Goal: Answer question/provide support

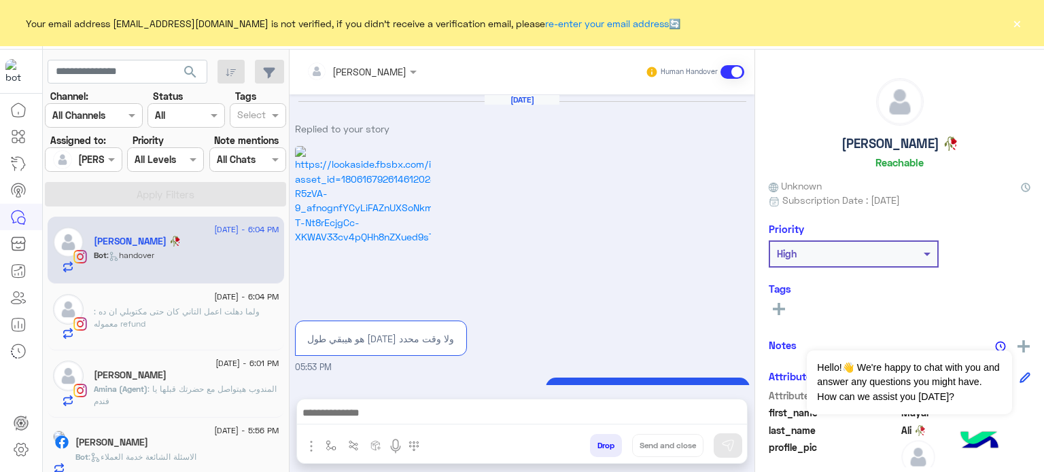
scroll to position [325, 0]
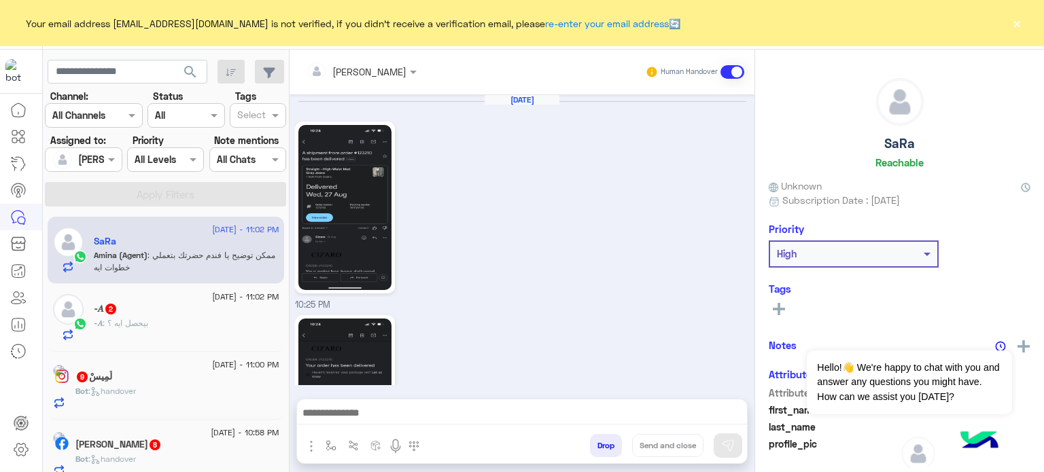
scroll to position [821, 0]
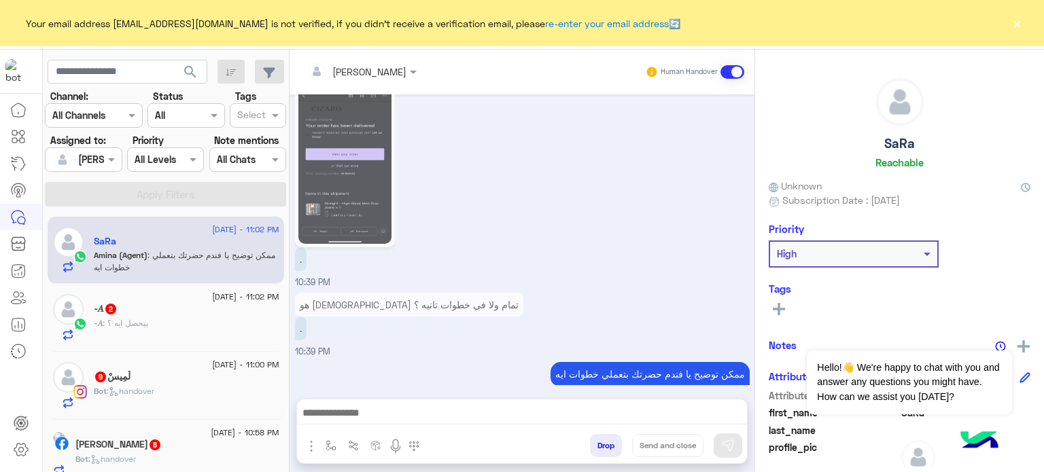
drag, startPoint x: 264, startPoint y: 351, endPoint x: 286, endPoint y: 316, distance: 41.5
click at [264, 352] on div "30 August - 11:00 PM لَمِيسْ 9 Bot : handover" at bounding box center [166, 386] width 236 height 68
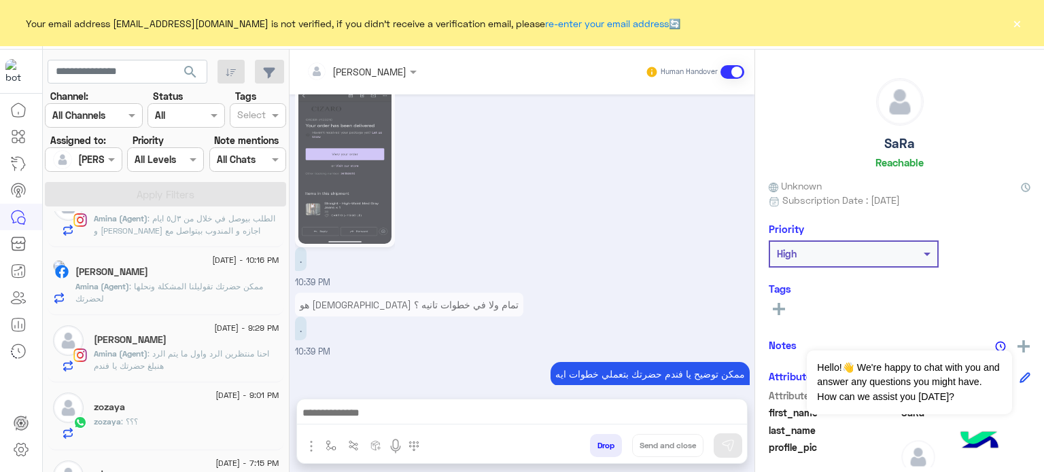
scroll to position [850, 0]
click at [196, 404] on div "zozaya" at bounding box center [186, 408] width 185 height 14
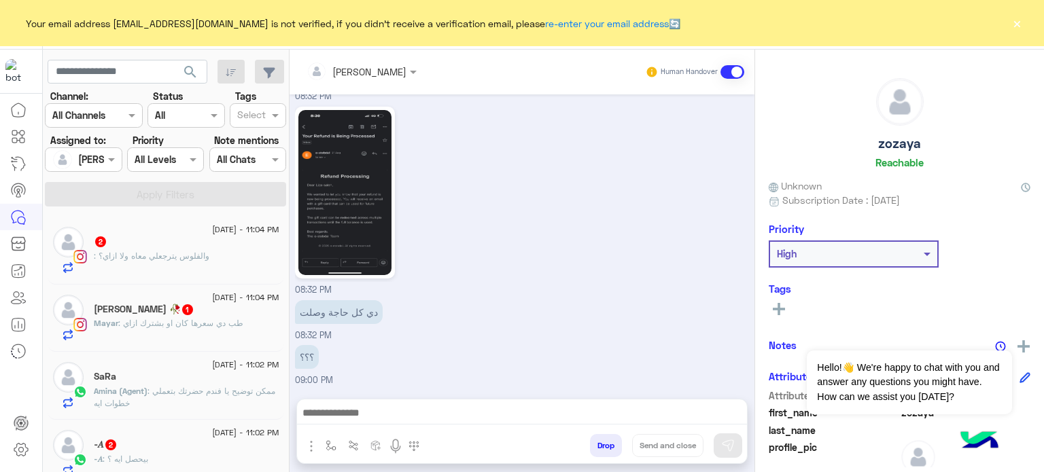
click at [71, 168] on div at bounding box center [65, 159] width 26 height 27
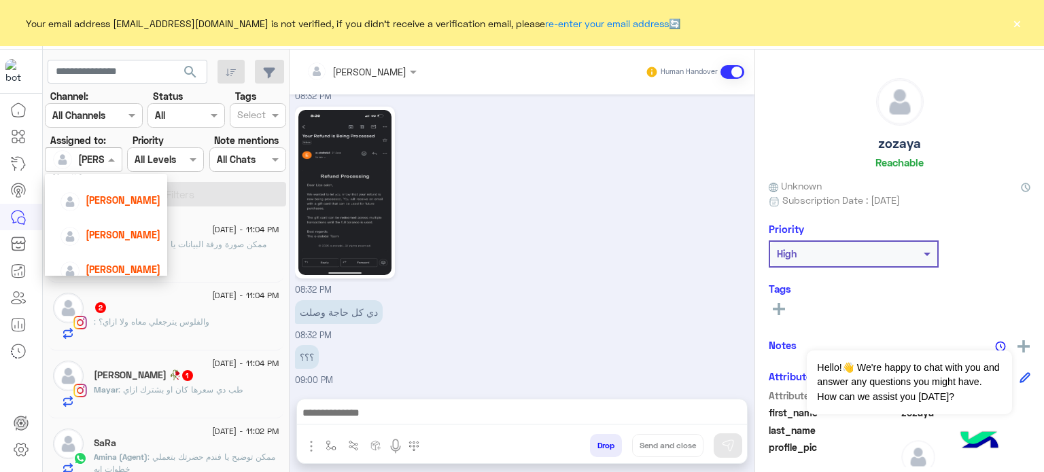
scroll to position [78, 0]
click at [131, 232] on span "Nada Khaled" at bounding box center [123, 233] width 75 height 12
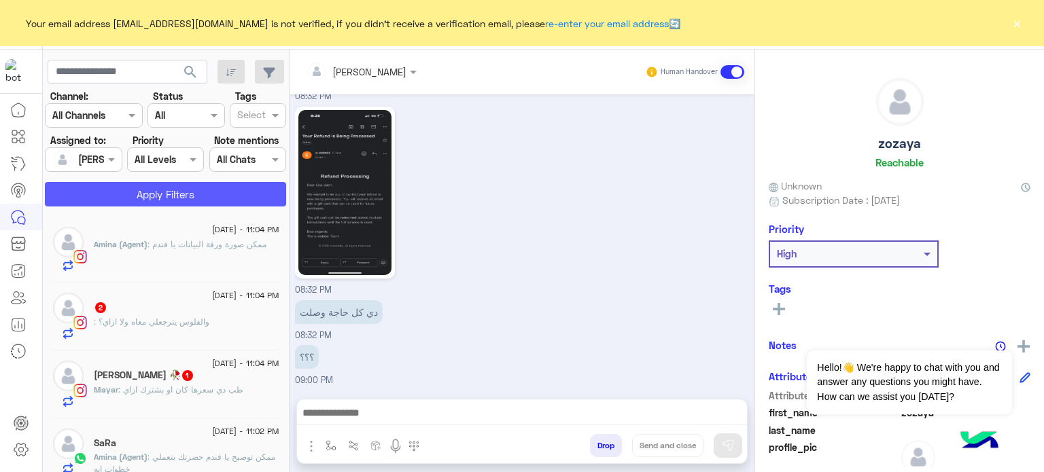
click at [204, 200] on button "Apply Filters" at bounding box center [165, 194] width 241 height 24
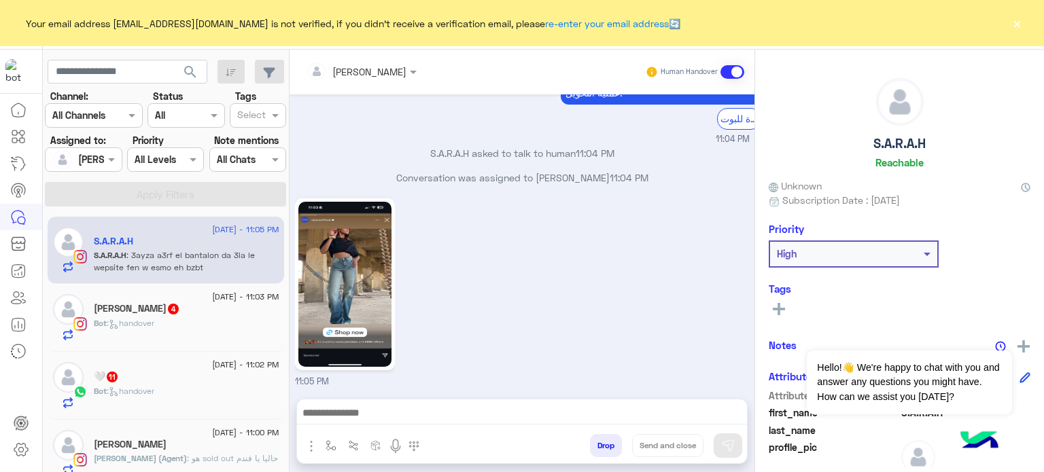
scroll to position [1003, 0]
